Goal: Task Accomplishment & Management: Complete application form

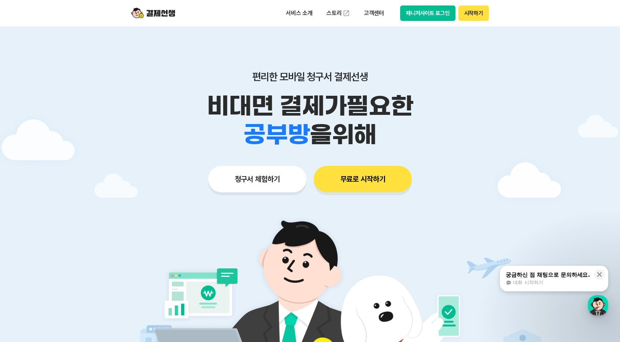
click at [284, 177] on button "청구서 체험하기" at bounding box center [257, 179] width 98 height 26
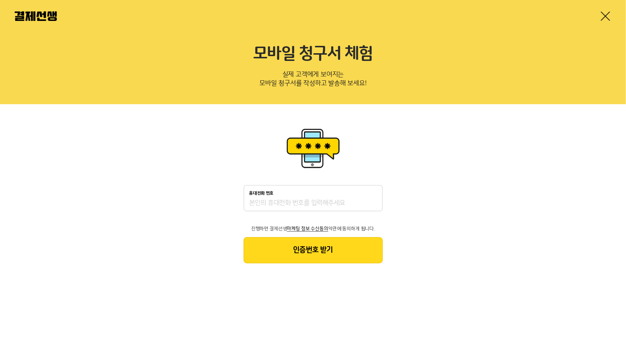
click at [605, 15] on link at bounding box center [606, 16] width 12 height 12
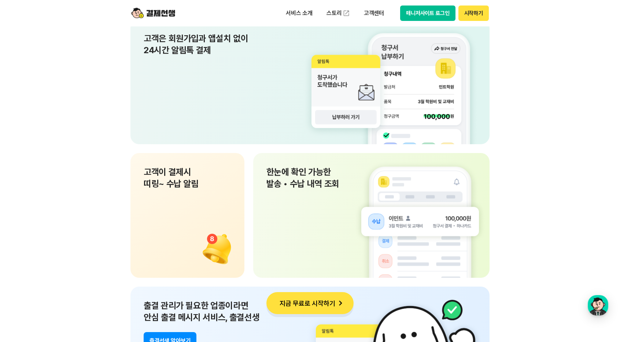
scroll to position [5021, 0]
